Goal: Check status: Check status

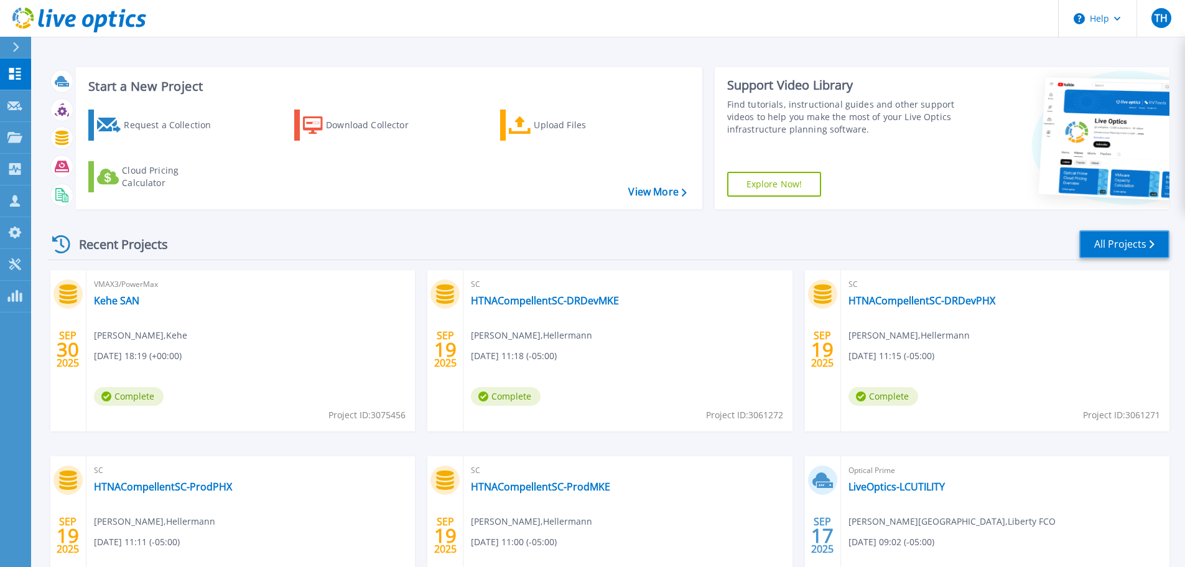
click at [1143, 243] on link "All Projects" at bounding box center [1124, 244] width 90 height 28
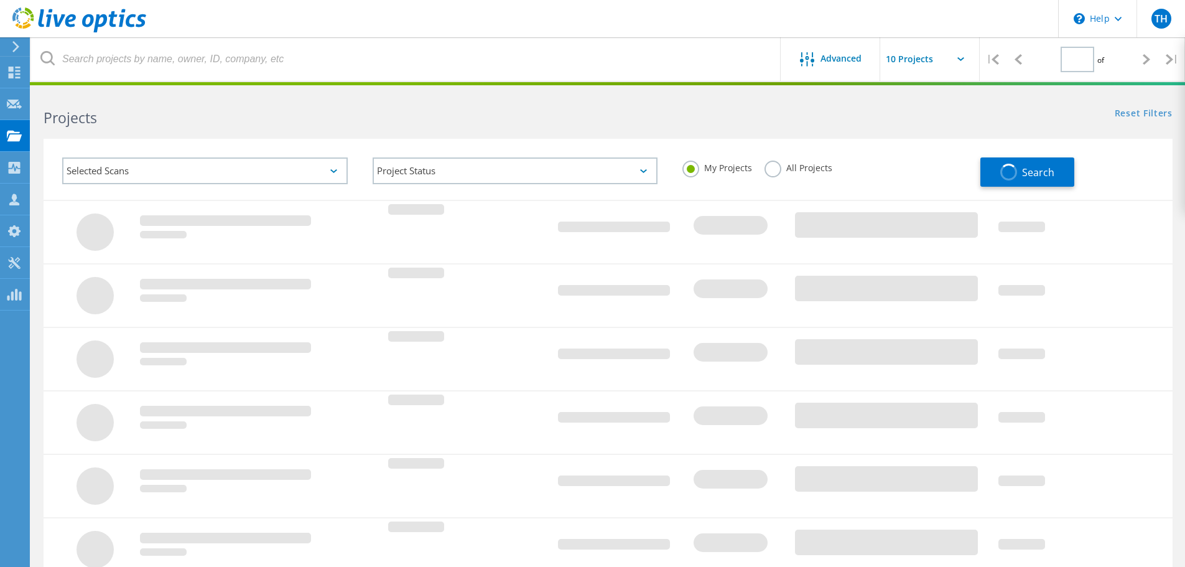
type input "1"
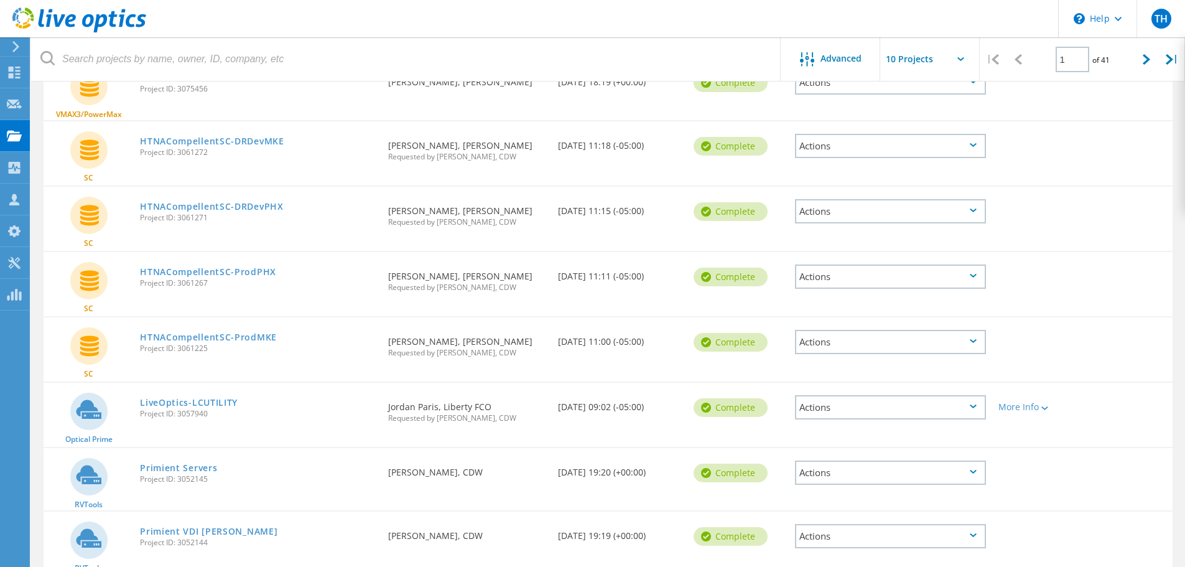
scroll to position [187, 0]
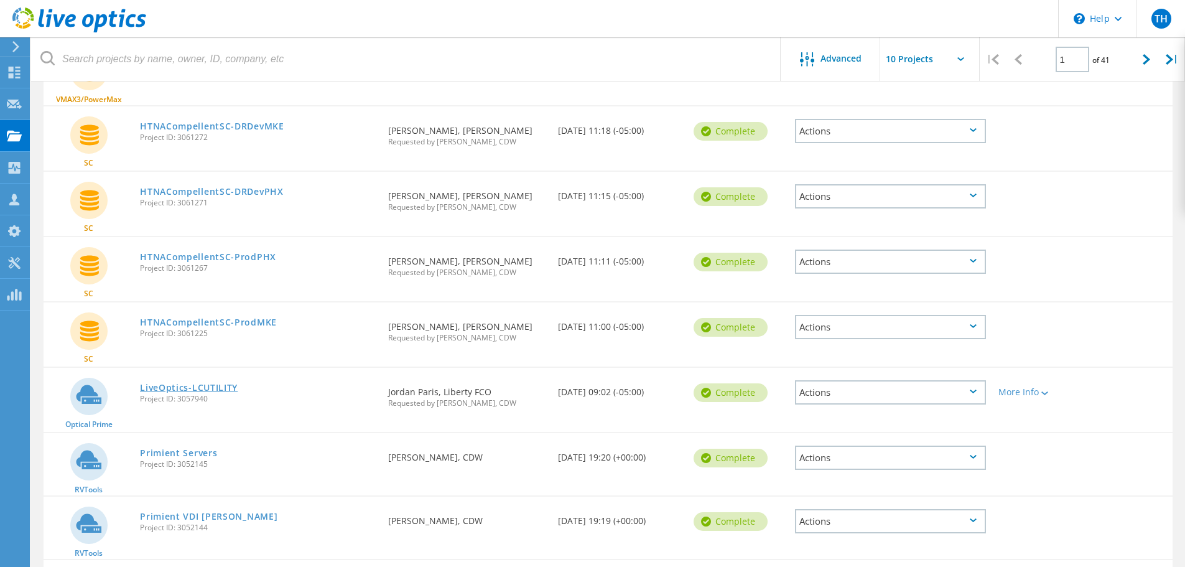
click at [216, 389] on link "LiveOptics-LCUTILITY" at bounding box center [189, 387] width 98 height 9
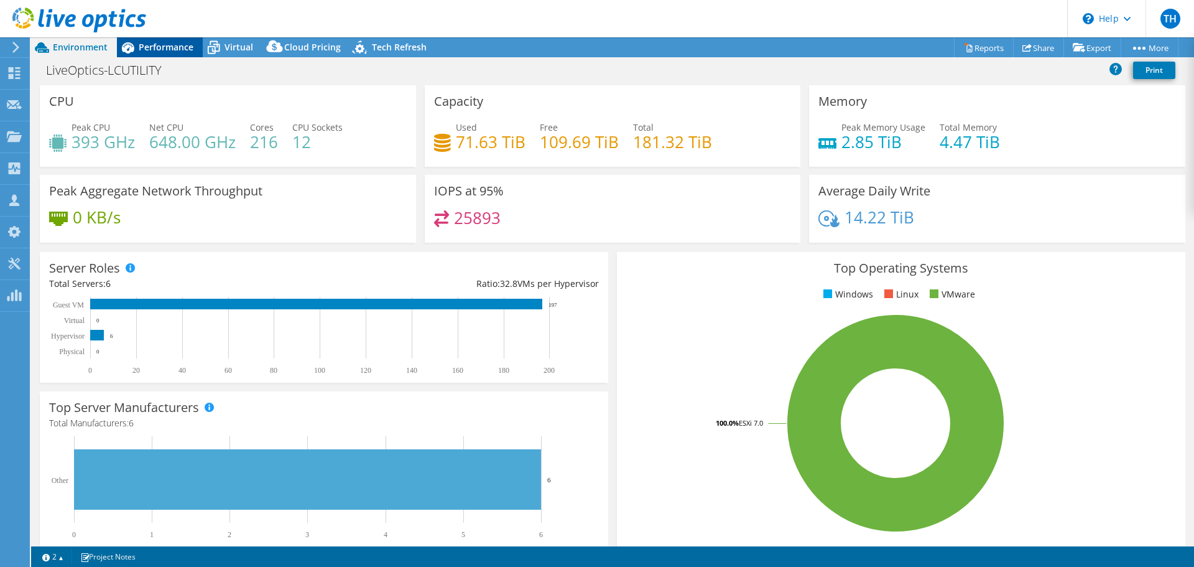
click at [167, 45] on span "Performance" at bounding box center [166, 47] width 55 height 12
